Goal: Communication & Community: Participate in discussion

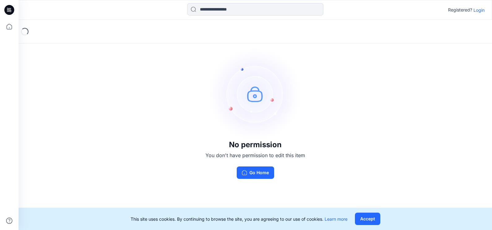
click at [477, 11] on p "Login" at bounding box center [478, 10] width 11 height 6
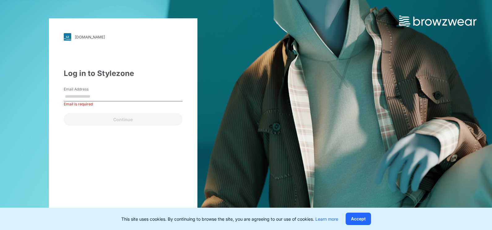
paste input "**********"
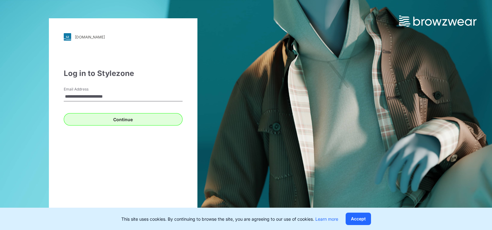
type input "**********"
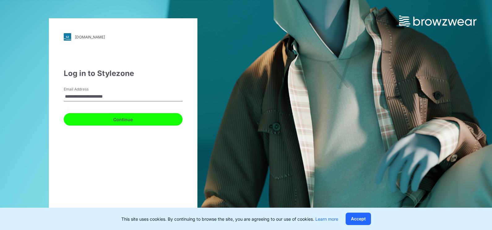
click at [125, 119] on button "Continue" at bounding box center [123, 119] width 119 height 12
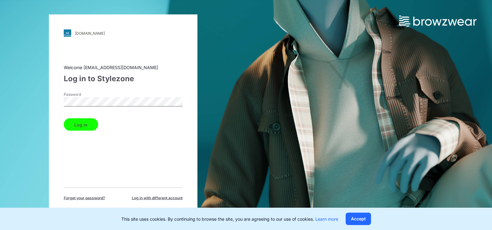
click at [73, 124] on button "Log in" at bounding box center [81, 124] width 34 height 12
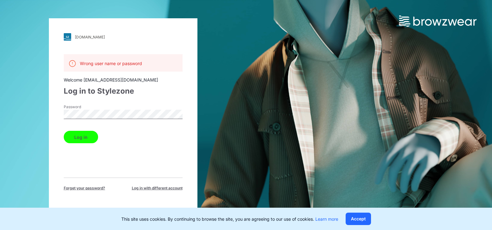
click at [149, 170] on div "Wrong user name or password Welcome [EMAIL_ADDRESS][DOMAIN_NAME] Log in to Styl…" at bounding box center [123, 122] width 119 height 136
click at [51, 106] on div "[DOMAIN_NAME] Loading... Wrong user name or password Welcome [EMAIL_ADDRESS][DO…" at bounding box center [123, 114] width 148 height 193
click at [75, 135] on button "Log in" at bounding box center [81, 137] width 34 height 12
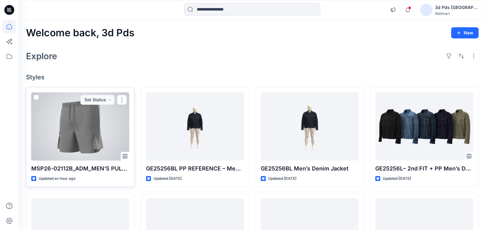
click at [91, 120] on div at bounding box center [80, 126] width 98 height 68
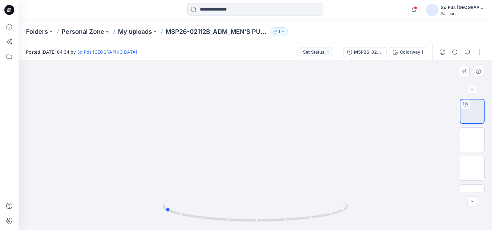
drag, startPoint x: 255, startPoint y: 220, endPoint x: 351, endPoint y: 220, distance: 95.3
click at [351, 220] on div at bounding box center [255, 145] width 473 height 169
drag, startPoint x: 287, startPoint y: 221, endPoint x: 383, endPoint y: 189, distance: 101.2
click at [383, 189] on div at bounding box center [255, 145] width 473 height 169
click at [472, 139] on img at bounding box center [472, 139] width 0 height 0
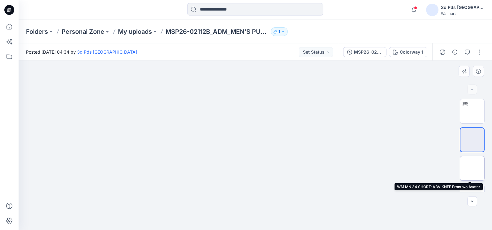
click at [472, 168] on img at bounding box center [472, 168] width 0 height 0
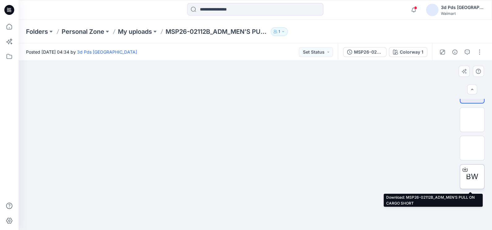
scroll to position [38, 0]
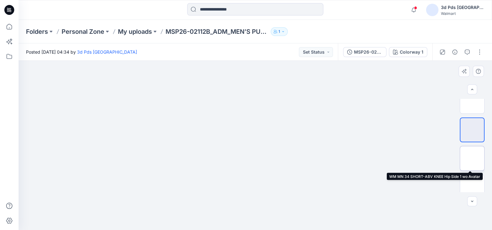
click at [472, 158] on img at bounding box center [472, 158] width 0 height 0
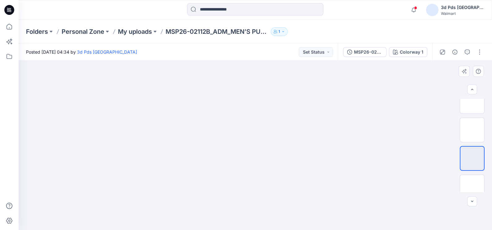
scroll to position [77, 0]
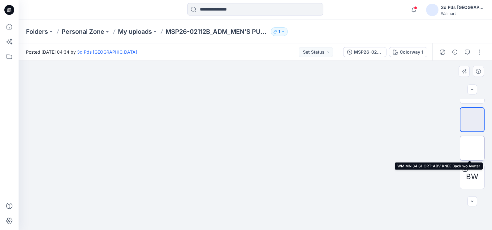
click at [472, 148] on img at bounding box center [472, 148] width 0 height 0
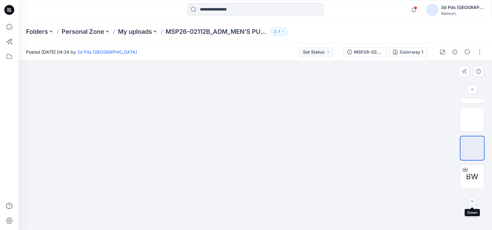
click at [474, 203] on button "button" at bounding box center [472, 201] width 10 height 10
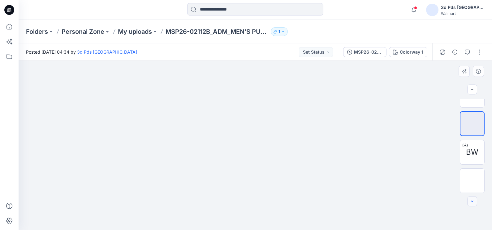
click at [474, 203] on icon "button" at bounding box center [472, 201] width 5 height 5
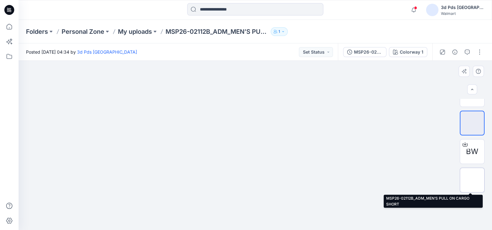
click at [472, 180] on img at bounding box center [472, 180] width 0 height 0
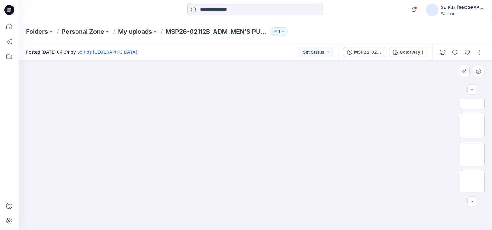
scroll to position [0, 0]
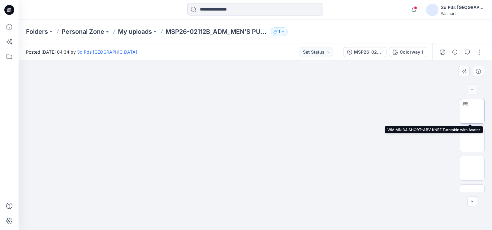
click at [472, 111] on img at bounding box center [472, 111] width 0 height 0
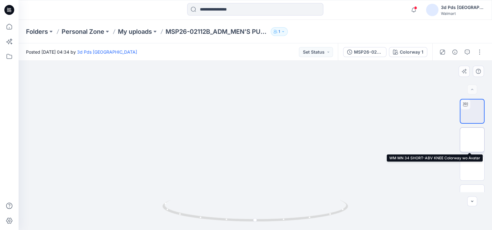
click at [472, 139] on img at bounding box center [472, 139] width 0 height 0
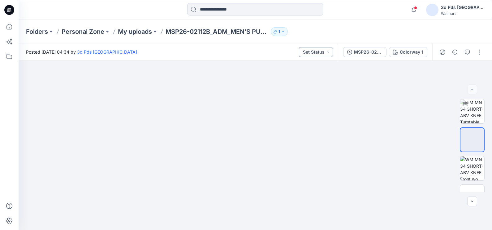
click at [329, 51] on button "Set Status" at bounding box center [316, 52] width 34 height 10
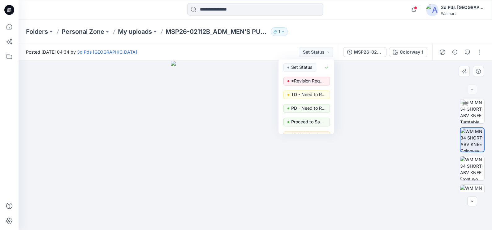
click at [387, 118] on div at bounding box center [255, 145] width 473 height 169
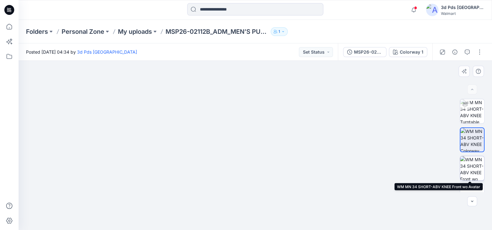
click at [473, 168] on img at bounding box center [472, 168] width 24 height 24
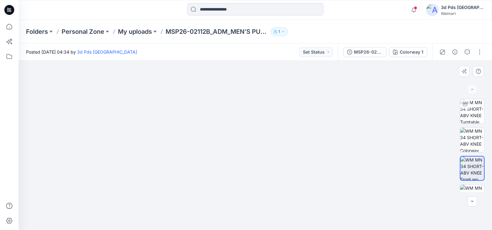
click at [470, 114] on img at bounding box center [472, 111] width 24 height 24
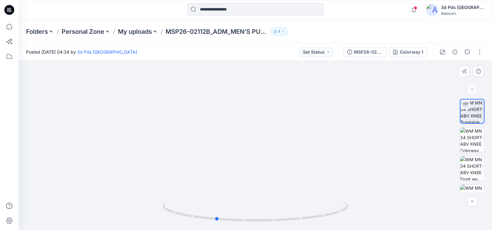
drag, startPoint x: 256, startPoint y: 223, endPoint x: 402, endPoint y: 220, distance: 146.3
click at [402, 220] on div at bounding box center [255, 145] width 473 height 169
drag, startPoint x: 217, startPoint y: 218, endPoint x: 234, endPoint y: 229, distance: 20.6
click at [211, 223] on icon at bounding box center [255, 211] width 187 height 23
drag, startPoint x: 213, startPoint y: 220, endPoint x: 220, endPoint y: 235, distance: 16.1
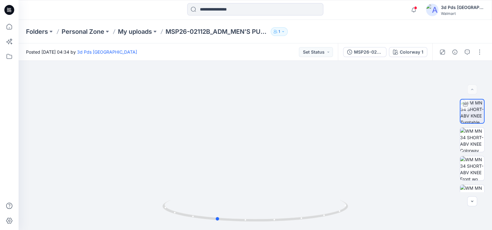
click at [220, 229] on html "Notifications Your style MSP26-02112B_ADM_MEN’S PULL ON CARGO SHORT is ready 2 …" at bounding box center [246, 115] width 492 height 230
click at [468, 53] on icon "button" at bounding box center [467, 51] width 5 height 5
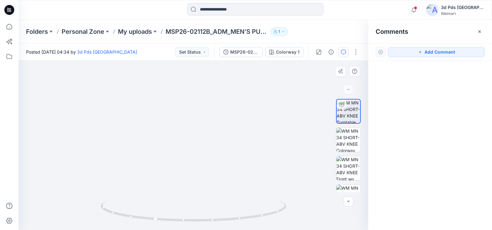
click at [428, 51] on button "Add Comment" at bounding box center [436, 52] width 97 height 10
click at [217, 193] on div "1" at bounding box center [194, 145] width 350 height 169
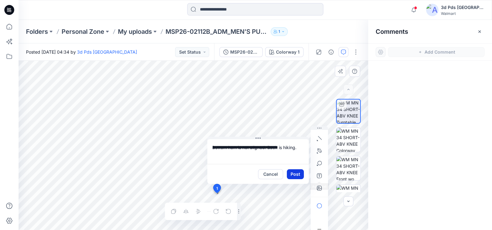
type textarea "**********"
click at [299, 175] on button "Post" at bounding box center [295, 174] width 17 height 10
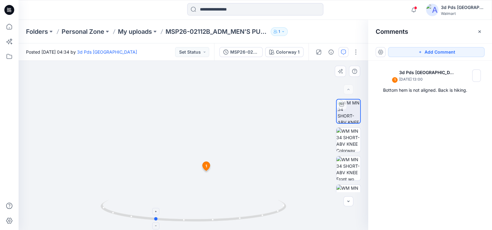
drag, startPoint x: 193, startPoint y: 218, endPoint x: 154, endPoint y: 221, distance: 38.8
click at [154, 221] on icon at bounding box center [194, 211] width 187 height 23
drag, startPoint x: 156, startPoint y: 219, endPoint x: 141, endPoint y: 221, distance: 15.6
click at [144, 223] on icon at bounding box center [194, 211] width 187 height 23
drag, startPoint x: 143, startPoint y: 219, endPoint x: 196, endPoint y: 223, distance: 53.7
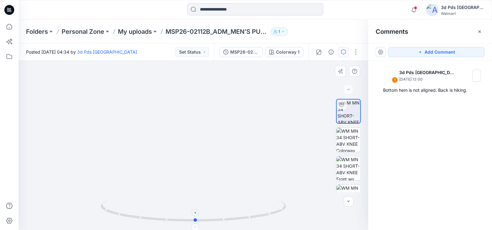
click at [196, 223] on icon at bounding box center [194, 211] width 187 height 23
click at [345, 136] on img at bounding box center [348, 139] width 24 height 24
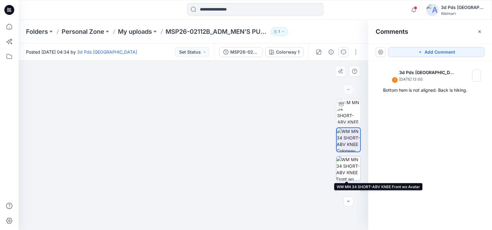
click at [345, 172] on img at bounding box center [348, 168] width 24 height 24
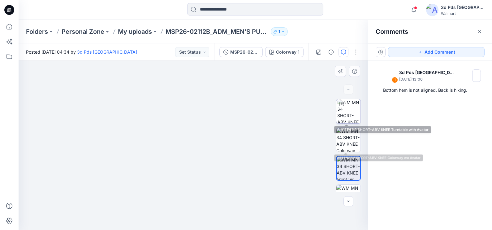
click at [353, 112] on img at bounding box center [348, 111] width 23 height 24
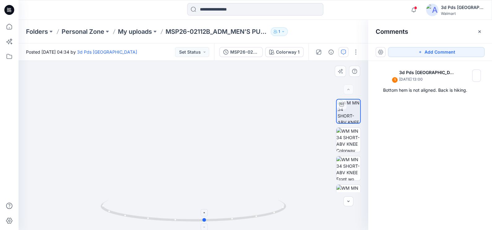
drag, startPoint x: 193, startPoint y: 222, endPoint x: 204, endPoint y: 219, distance: 11.9
click at [204, 219] on icon at bounding box center [194, 211] width 187 height 23
drag, startPoint x: 206, startPoint y: 222, endPoint x: 107, endPoint y: 208, distance: 100.0
click at [107, 208] on icon at bounding box center [194, 211] width 187 height 23
drag, startPoint x: 203, startPoint y: 224, endPoint x: 216, endPoint y: 223, distance: 13.3
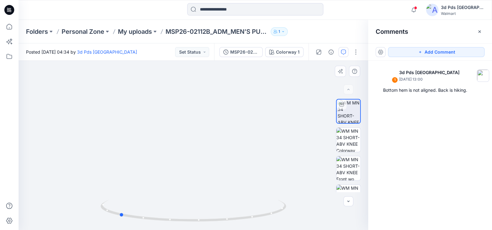
click at [216, 224] on img at bounding box center [194, 215] width 186 height 30
drag, startPoint x: 123, startPoint y: 215, endPoint x: 83, endPoint y: 215, distance: 40.2
click at [83, 215] on div at bounding box center [194, 145] width 350 height 169
drag, startPoint x: 264, startPoint y: 216, endPoint x: 255, endPoint y: 204, distance: 15.1
click at [255, 204] on icon at bounding box center [194, 211] width 187 height 23
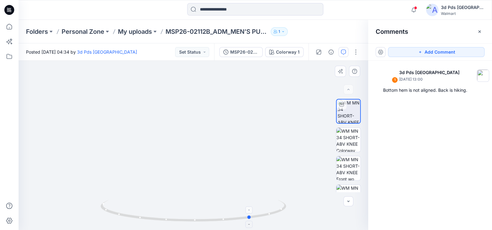
drag, startPoint x: 256, startPoint y: 217, endPoint x: 251, endPoint y: 211, distance: 8.8
click at [251, 211] on icon at bounding box center [194, 211] width 187 height 23
click at [421, 50] on icon "button" at bounding box center [420, 51] width 5 height 5
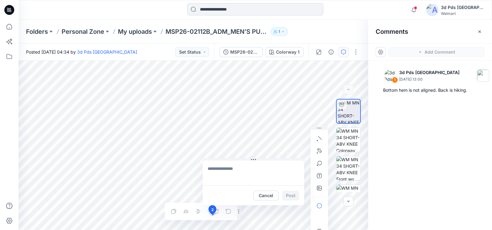
click at [211, 214] on div "2 Cancel Post Layer 1" at bounding box center [194, 145] width 350 height 169
type textarea "**********"
click at [288, 191] on button "Post" at bounding box center [290, 195] width 17 height 10
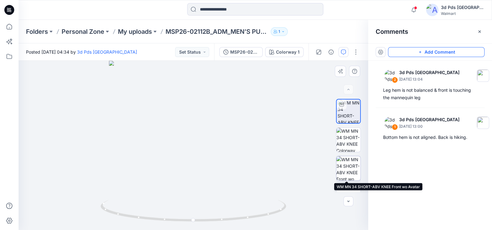
click at [351, 167] on img at bounding box center [348, 168] width 24 height 24
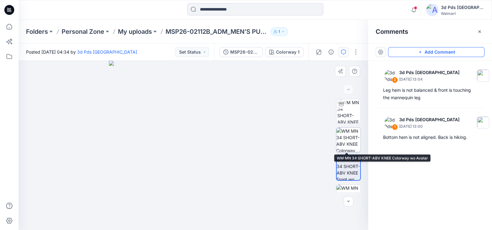
click at [348, 133] on img at bounding box center [348, 139] width 24 height 24
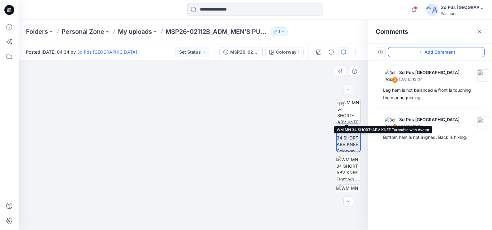
click at [341, 114] on img at bounding box center [348, 111] width 23 height 24
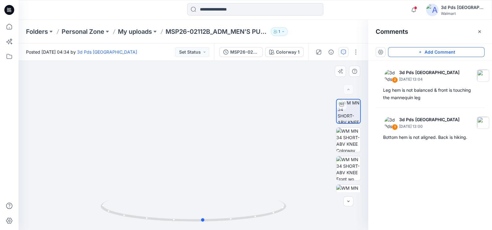
drag, startPoint x: 167, startPoint y: 221, endPoint x: 180, endPoint y: 223, distance: 13.1
click at [180, 223] on div at bounding box center [194, 214] width 186 height 31
drag, startPoint x: 180, startPoint y: 223, endPoint x: 264, endPoint y: 219, distance: 84.9
click at [264, 219] on div at bounding box center [194, 214] width 186 height 31
drag, startPoint x: 202, startPoint y: 223, endPoint x: 241, endPoint y: 233, distance: 40.3
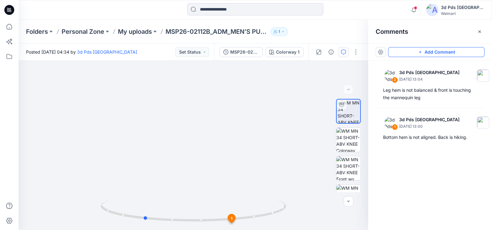
click at [241, 229] on html "Notifications Your style MSP26-02112B_ADM_MEN’S PULL ON CARGO SHORT is ready 2 …" at bounding box center [246, 115] width 492 height 230
drag, startPoint x: 146, startPoint y: 221, endPoint x: 252, endPoint y: 221, distance: 106.1
click at [252, 221] on icon at bounding box center [194, 211] width 187 height 23
click at [430, 48] on button "Add Comment" at bounding box center [436, 52] width 97 height 10
click at [206, 187] on div "3 2 3d Pds Far East [DATE] 13:04 Leg hem is not balanced & front is touching th…" at bounding box center [194, 145] width 350 height 169
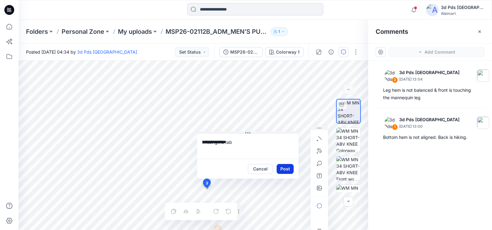
type textarea "**********"
click at [286, 169] on button "Post" at bounding box center [285, 169] width 17 height 10
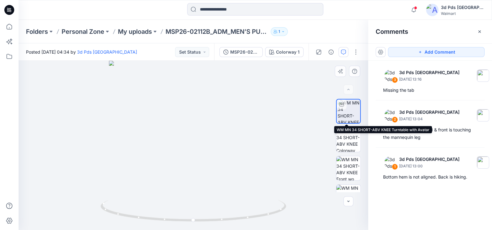
click at [345, 114] on img at bounding box center [348, 111] width 23 height 24
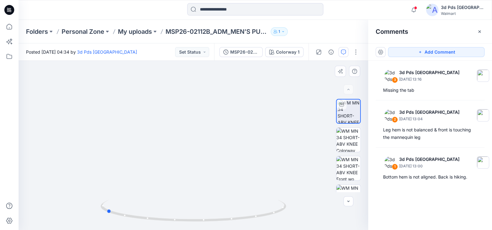
drag, startPoint x: 195, startPoint y: 223, endPoint x: 293, endPoint y: 219, distance: 98.4
click at [293, 219] on div at bounding box center [194, 145] width 350 height 169
drag, startPoint x: 211, startPoint y: 141, endPoint x: 210, endPoint y: 94, distance: 46.7
click at [210, 94] on img at bounding box center [192, 34] width 521 height 392
click at [414, 49] on button "Add Comment" at bounding box center [436, 52] width 97 height 10
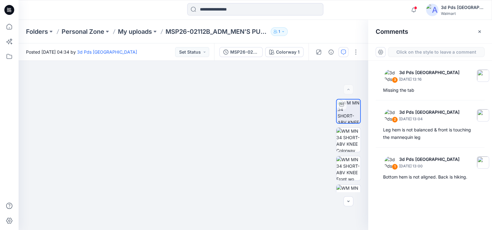
click at [232, 165] on div "4" at bounding box center [194, 145] width 350 height 169
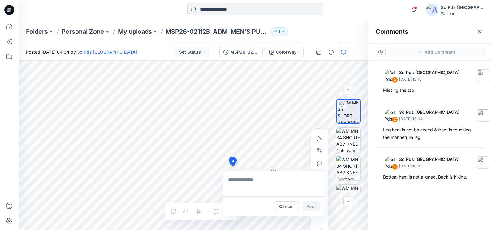
type textarea "*"
click at [285, 180] on textarea "**********" at bounding box center [273, 183] width 101 height 25
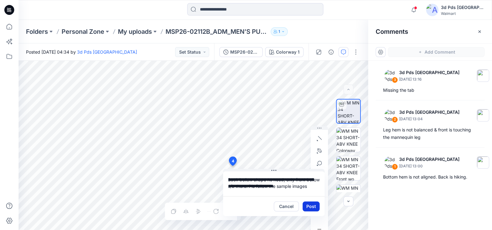
type textarea "**********"
click at [311, 205] on button "Post" at bounding box center [311, 206] width 17 height 10
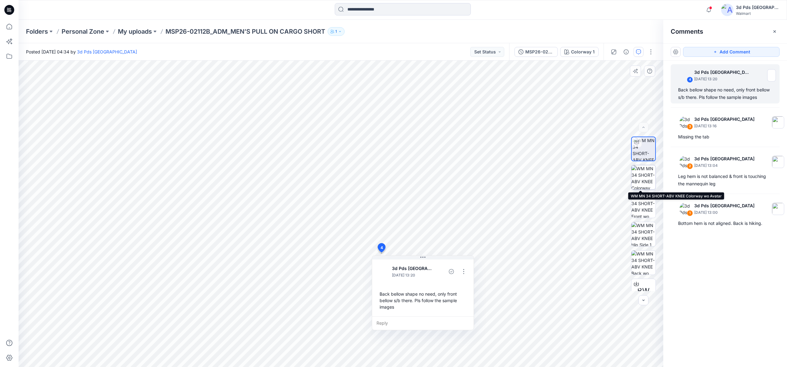
click at [491, 183] on img at bounding box center [643, 177] width 24 height 24
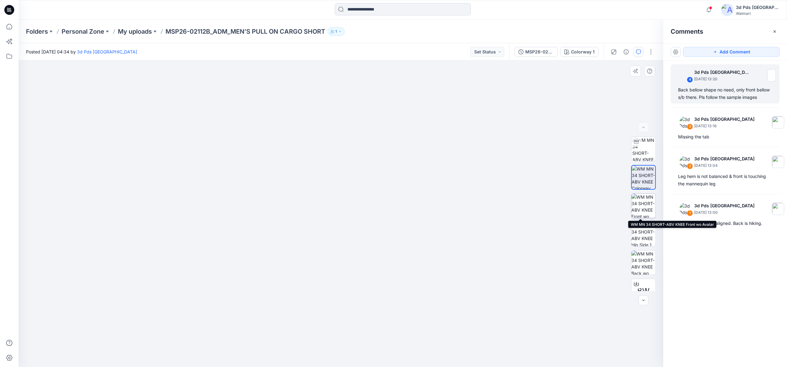
click at [491, 208] on img at bounding box center [643, 206] width 24 height 24
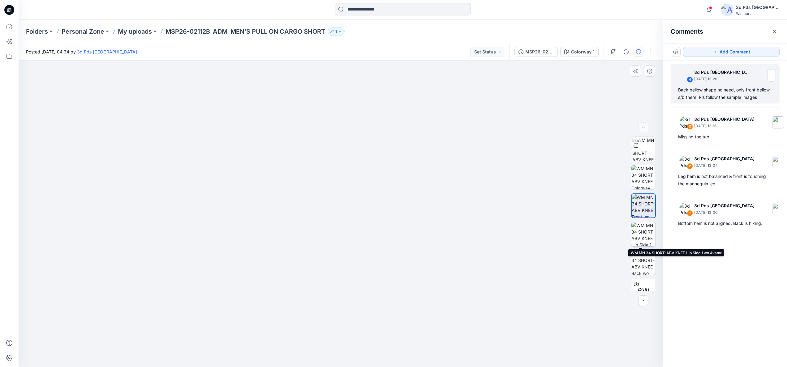
click at [491, 229] on img at bounding box center [643, 234] width 24 height 24
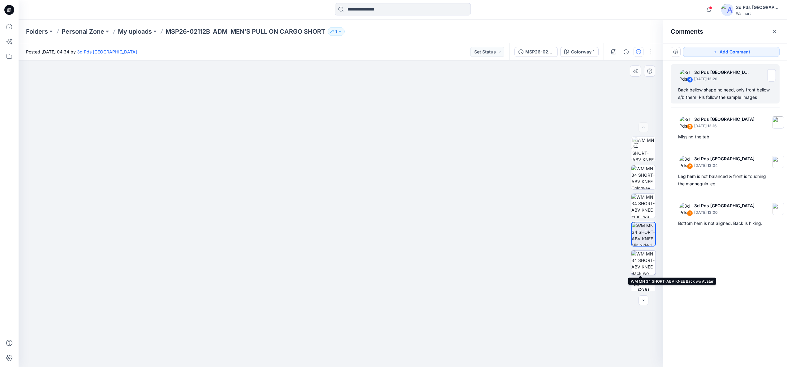
click at [491, 229] on img at bounding box center [643, 263] width 24 height 24
